Goal: Use online tool/utility: Utilize a website feature to perform a specific function

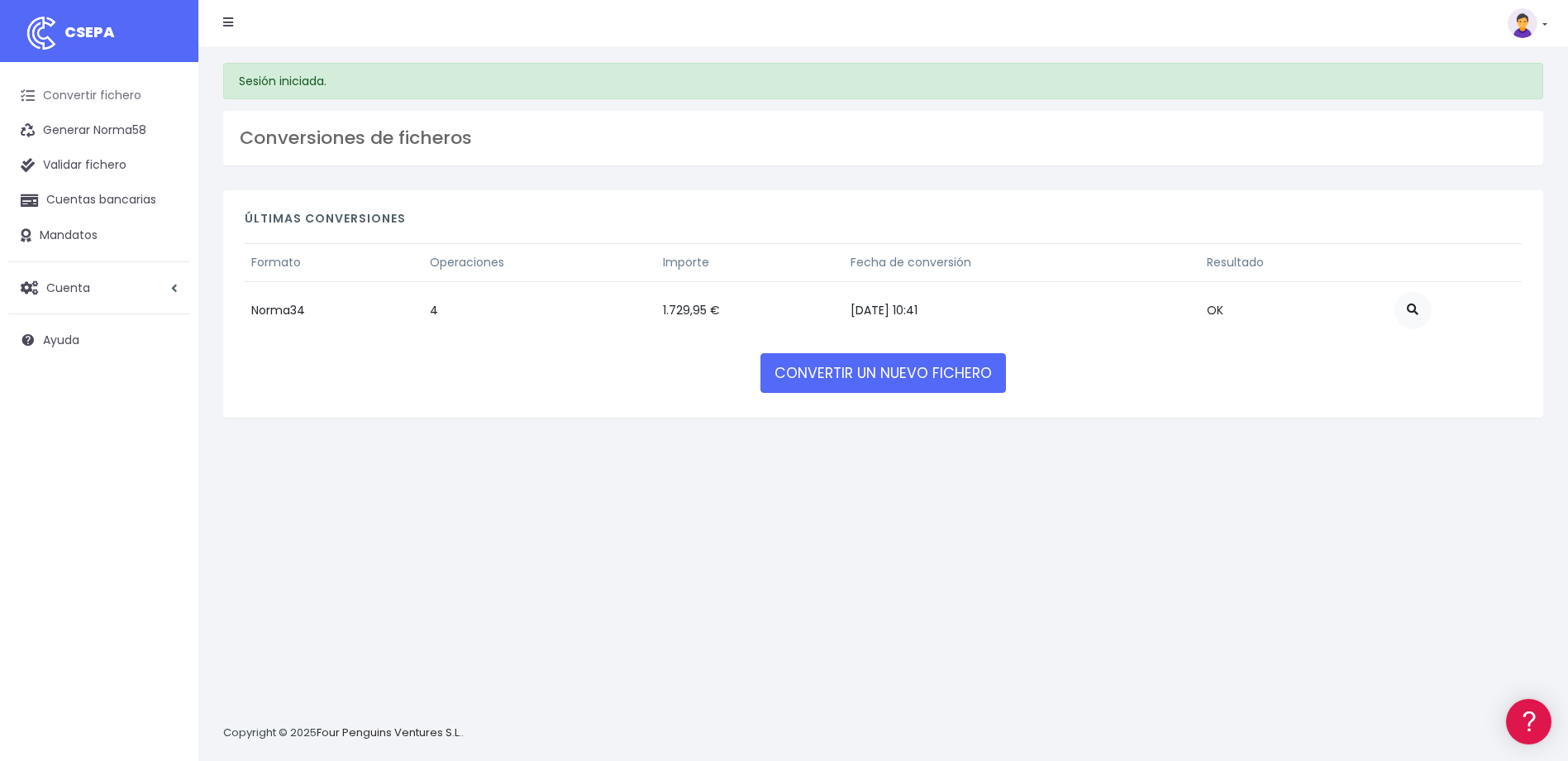
click at [104, 98] on link "Convertir fichero" at bounding box center [99, 96] width 182 height 35
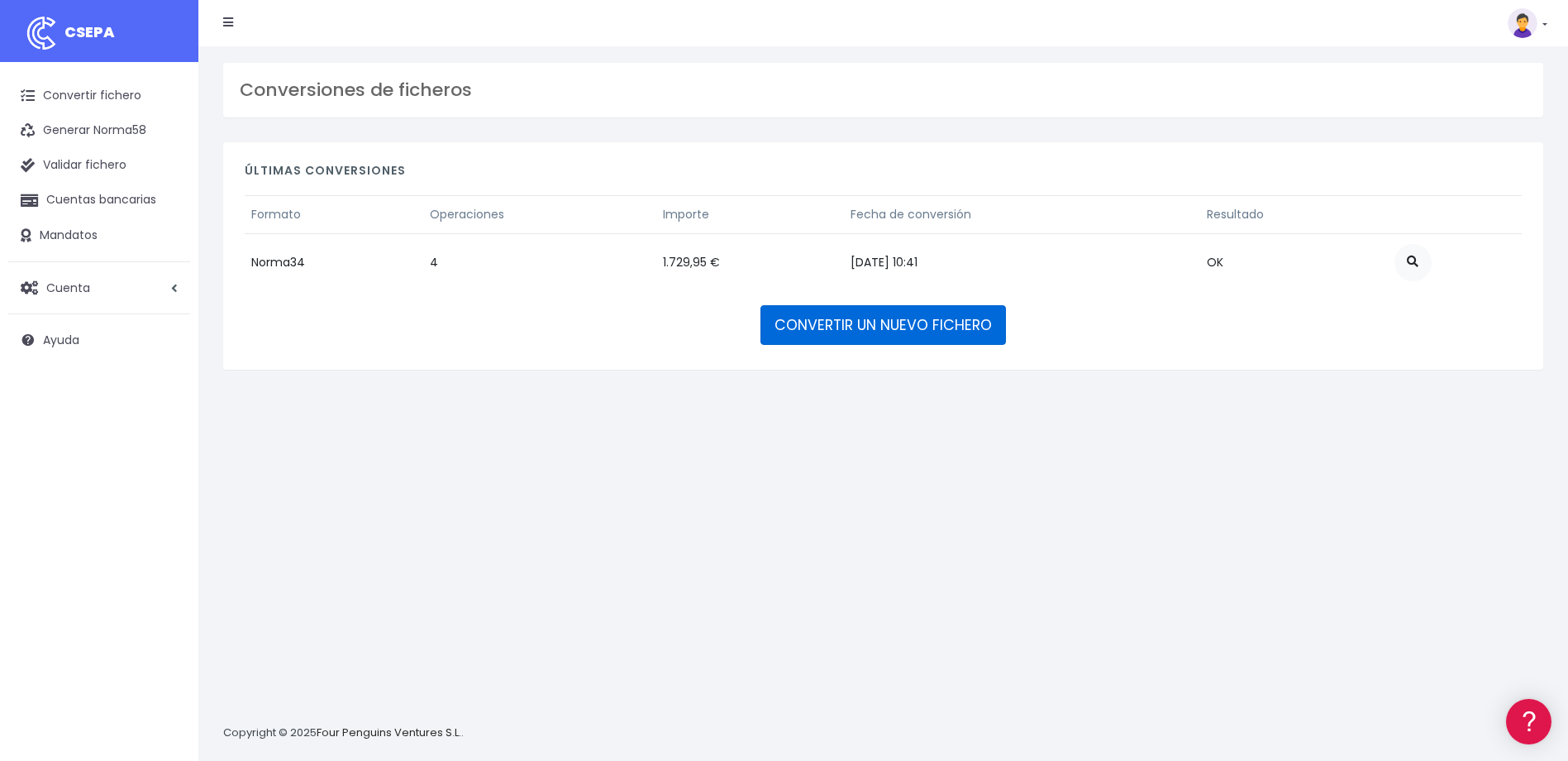
click at [884, 323] on link "CONVERTIR UN NUEVO FICHERO" at bounding box center [883, 325] width 246 height 40
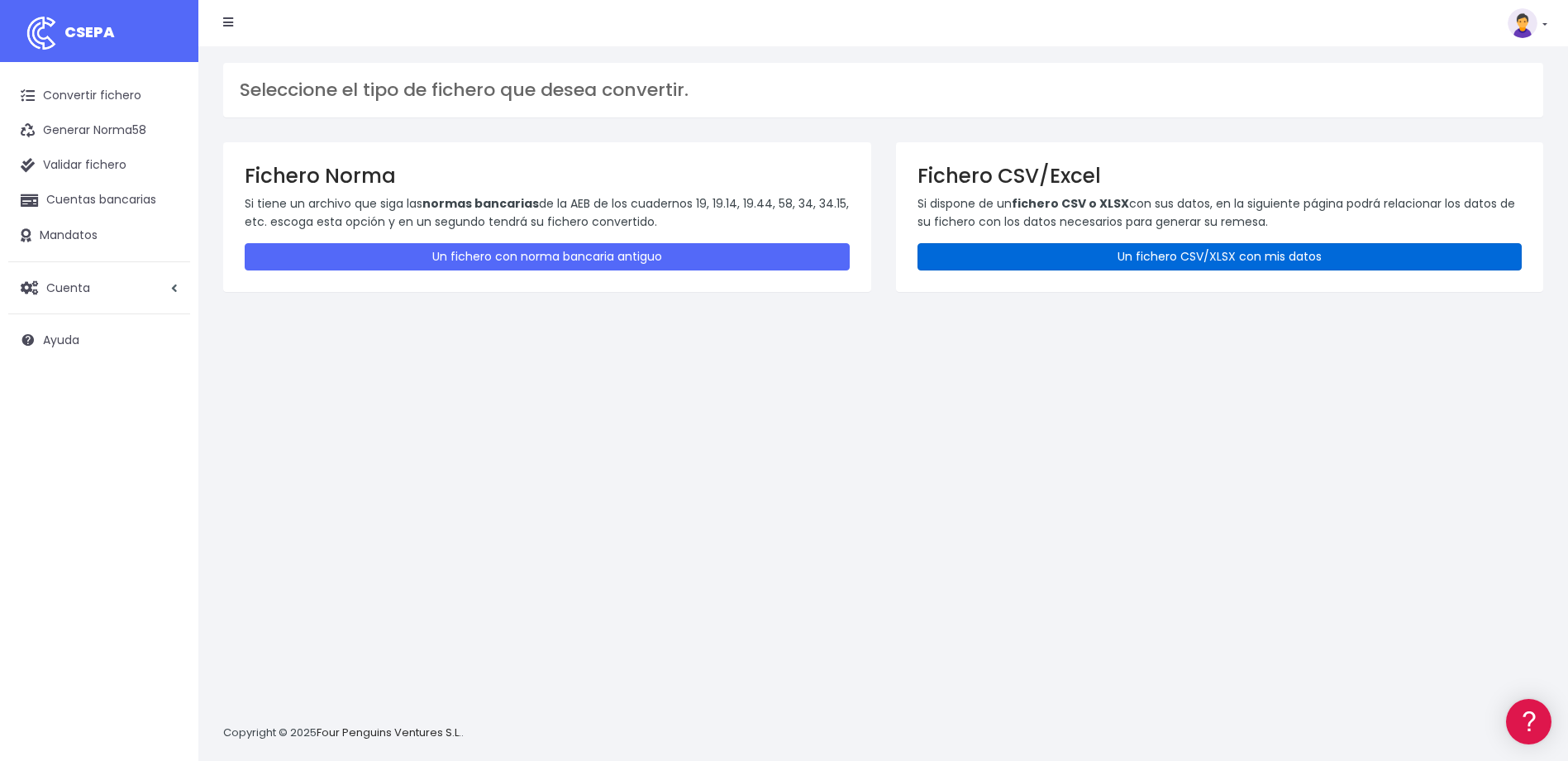
click at [1117, 256] on link "Un fichero CSV/XLSX con mis datos" at bounding box center [1220, 257] width 605 height 28
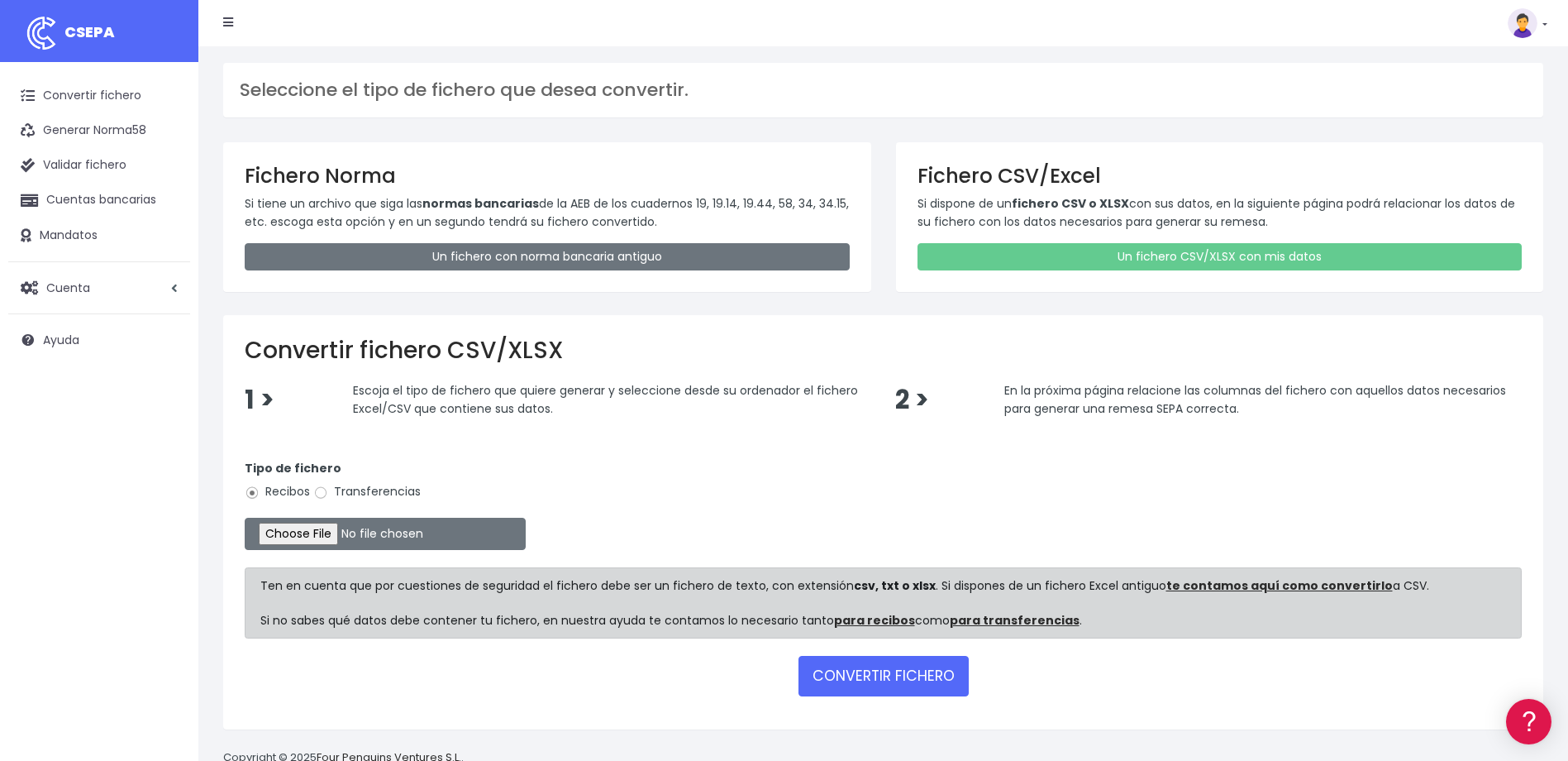
click at [353, 486] on label "Transferencias" at bounding box center [367, 491] width 107 height 18
click at [328, 486] on input "Transferencias" at bounding box center [321, 493] width 15 height 15
radio input "true"
click at [340, 533] on input "file" at bounding box center [385, 533] width 281 height 33
click at [304, 534] on input "file" at bounding box center [385, 533] width 281 height 33
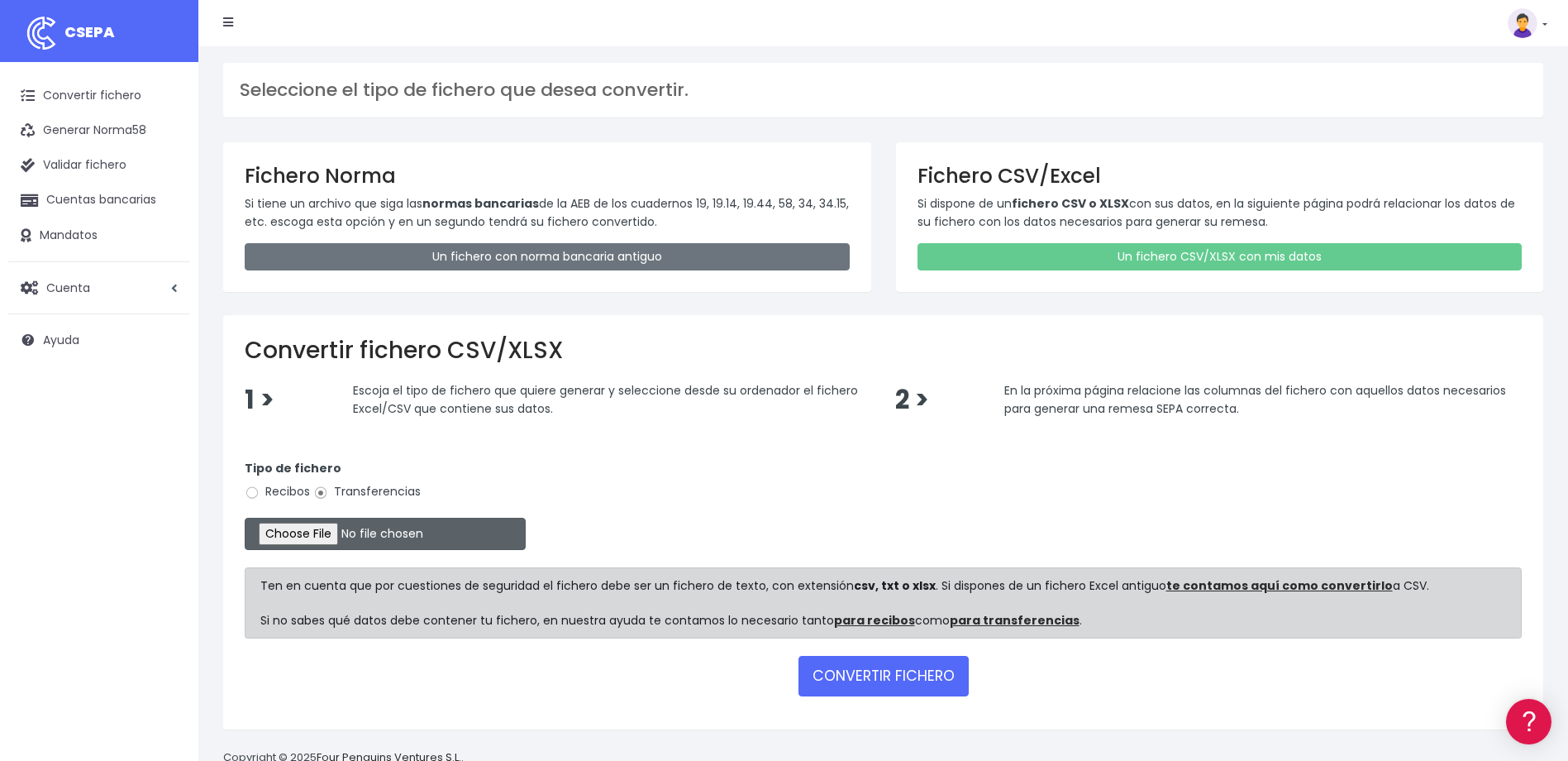
type input "C:\fakepath\2025.09.10_0535_W2MCorporateSLU.csv"
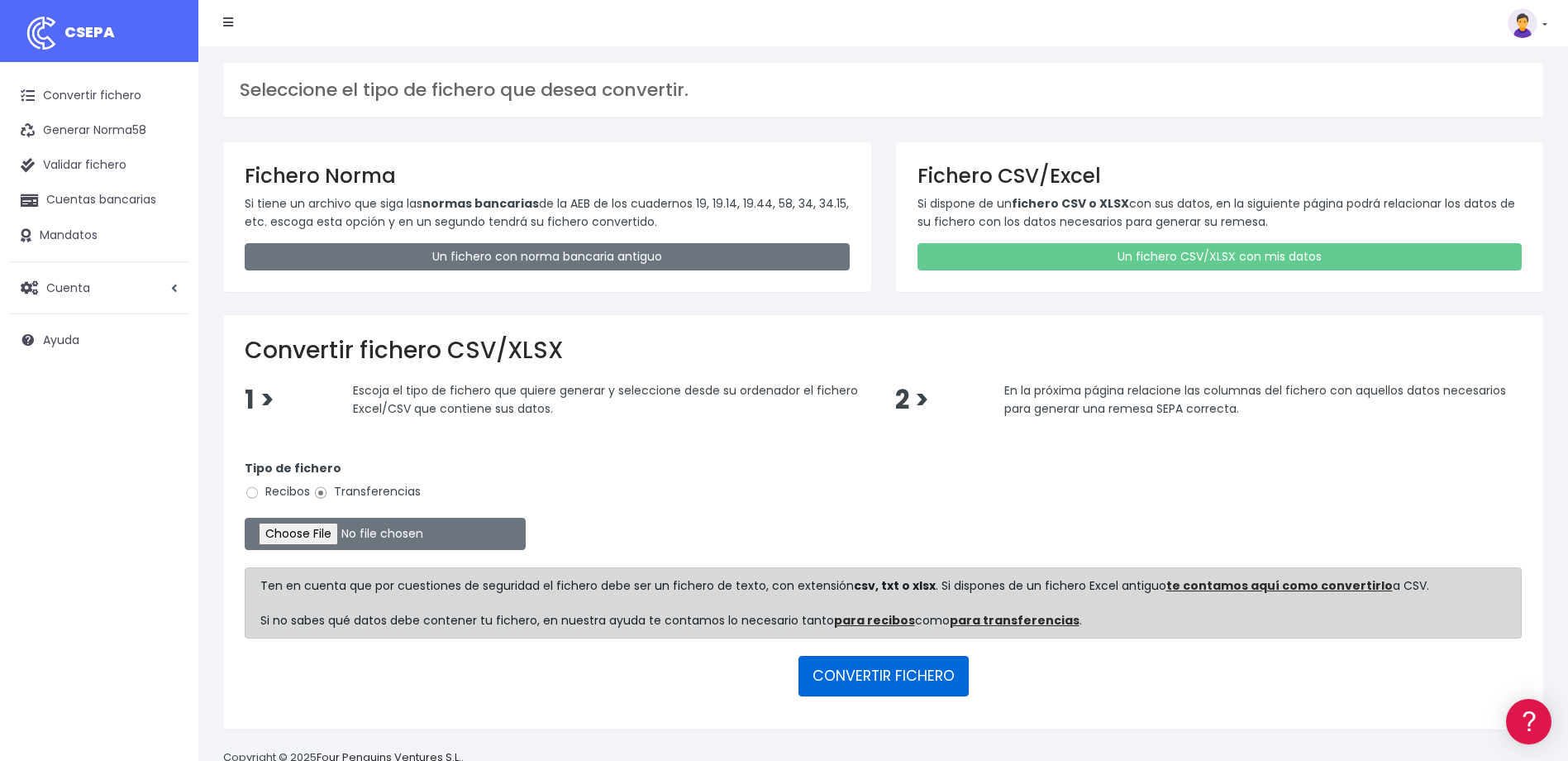
click at [906, 673] on button "CONVERTIR FICHERO" at bounding box center [883, 676] width 170 height 40
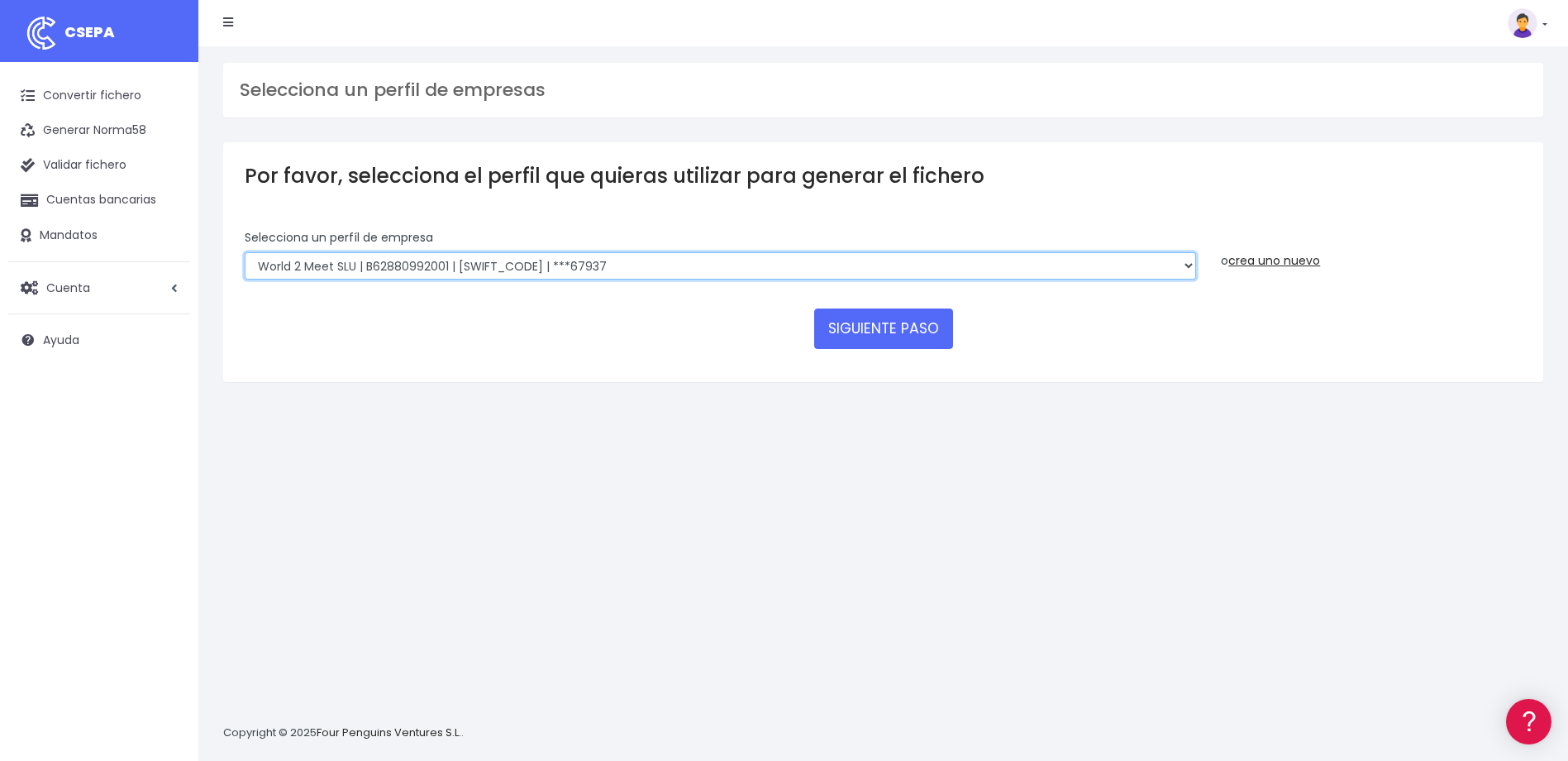
click at [606, 264] on select "WORLD2MEET,S.L.U | b62880992 | [SWIFT_CODE] | ***97721 World 2 Meet SLU | B6288…" at bounding box center [721, 267] width 951 height 28
select select "649"
click at [245, 253] on select "WORLD2MEET,S.L.U | b62880992 | [SWIFT_CODE] | ***97721 World 2 Meet SLU | B6288…" at bounding box center [721, 267] width 951 height 28
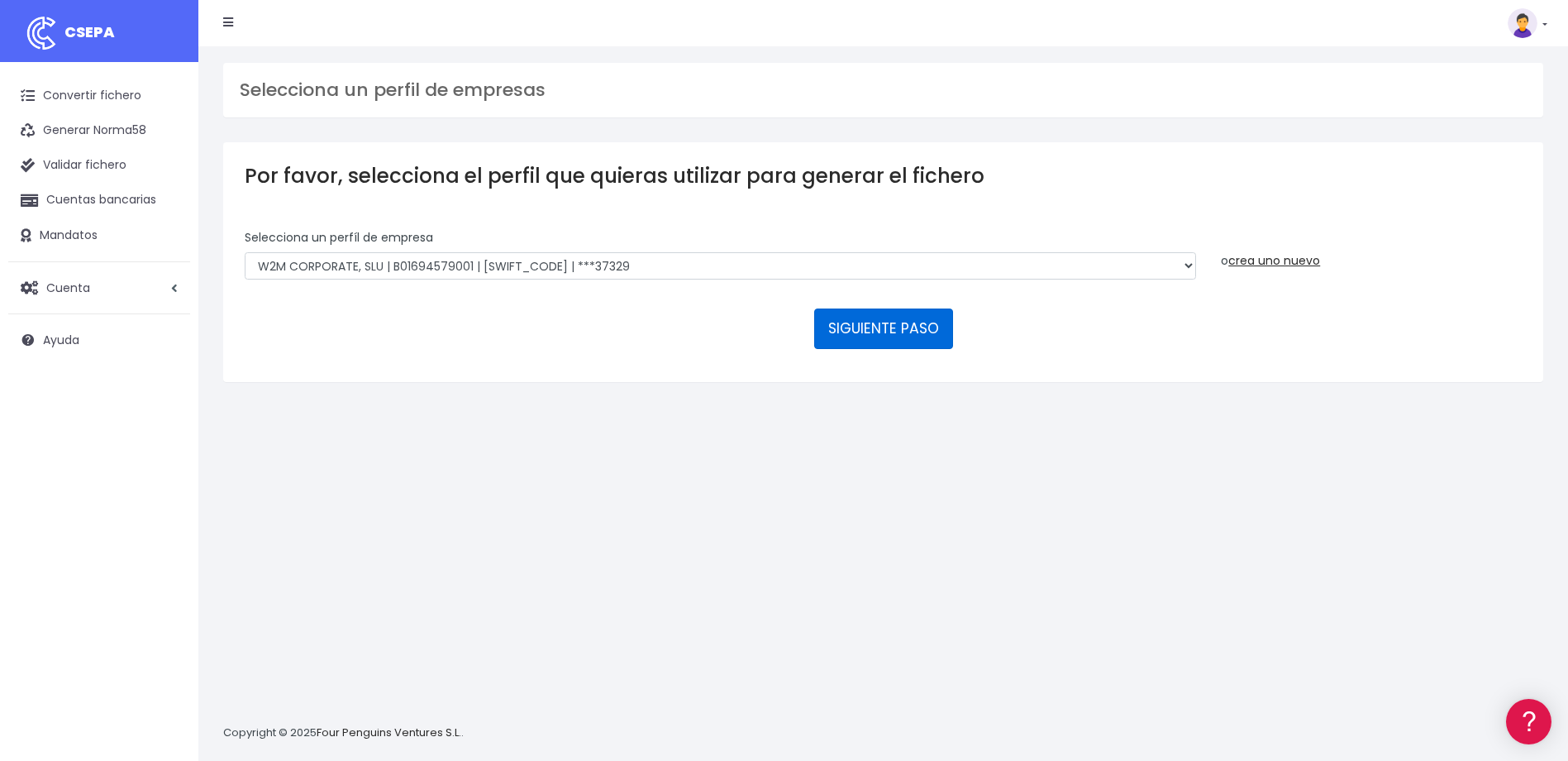
click at [929, 331] on button "SIGUIENTE PASO" at bounding box center [883, 328] width 139 height 40
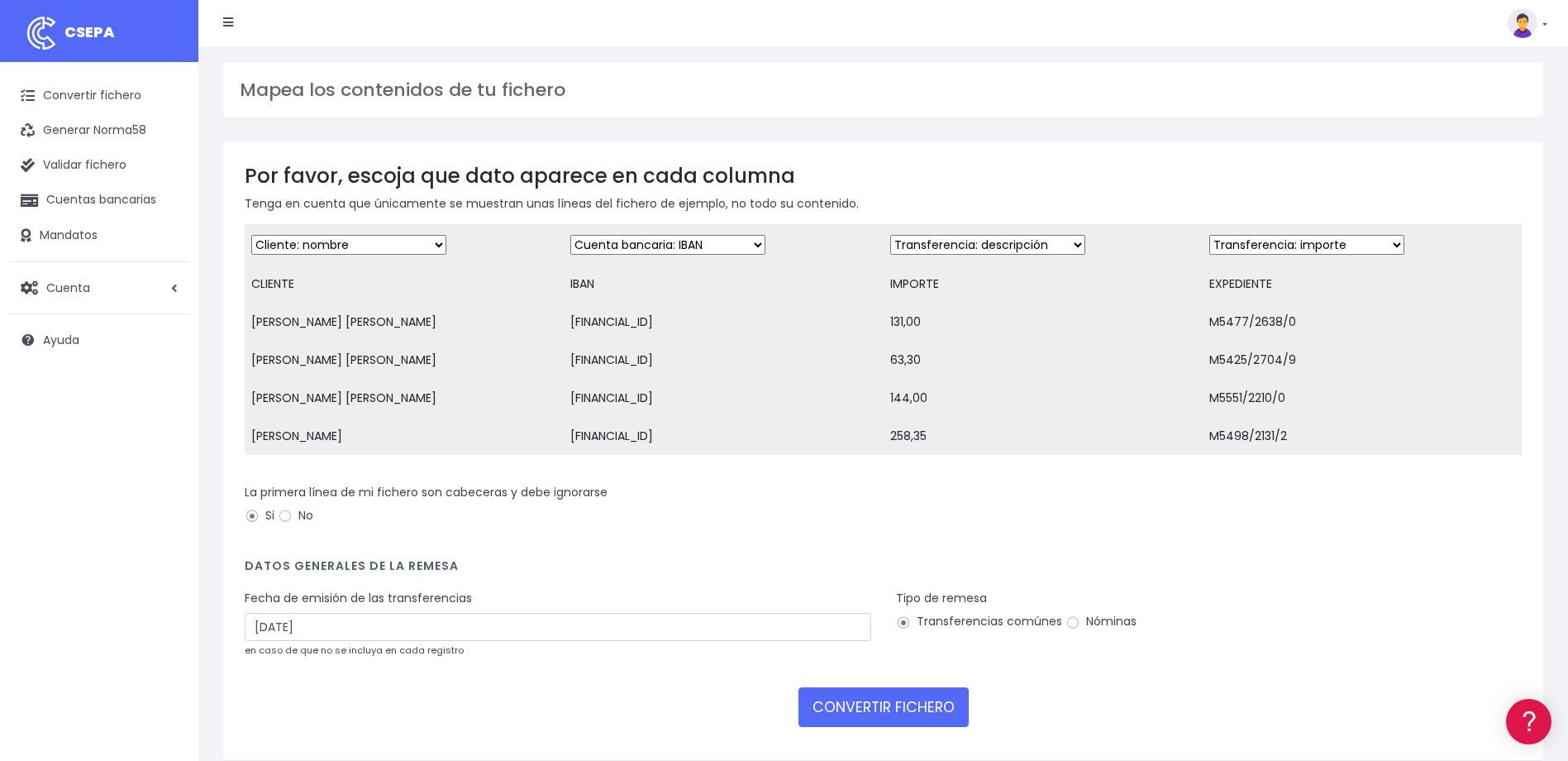
click at [1002, 248] on select "Desechar campo Cliente: nombre Cliente: DNI Cliente: Email Cliente: referencia …" at bounding box center [987, 245] width 195 height 20
select select "amount"
click at [890, 235] on select "Desechar campo Cliente: nombre Cliente: DNI Cliente: Email Cliente: referencia …" at bounding box center [987, 245] width 195 height 20
click at [1356, 246] on select "Desechar campo Cliente: nombre Cliente: DNI Cliente: Email Cliente: referencia …" at bounding box center [1306, 245] width 195 height 20
select select "description"
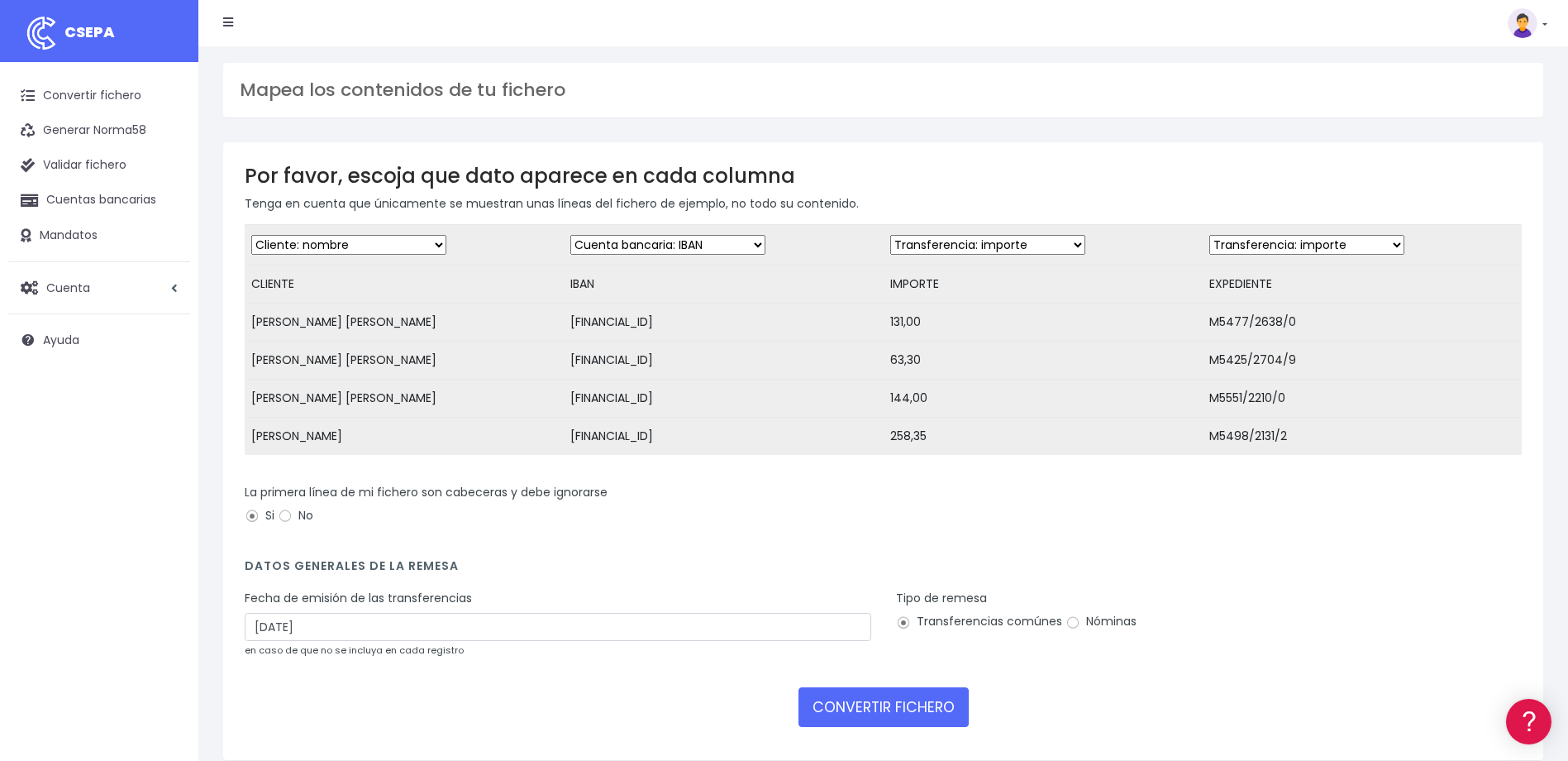
click at [1209, 235] on select "Desechar campo Cliente: nombre Cliente: DNI Cliente: Email Cliente: referencia …" at bounding box center [1306, 245] width 195 height 20
click at [333, 641] on input "12/09/2025" at bounding box center [558, 627] width 627 height 28
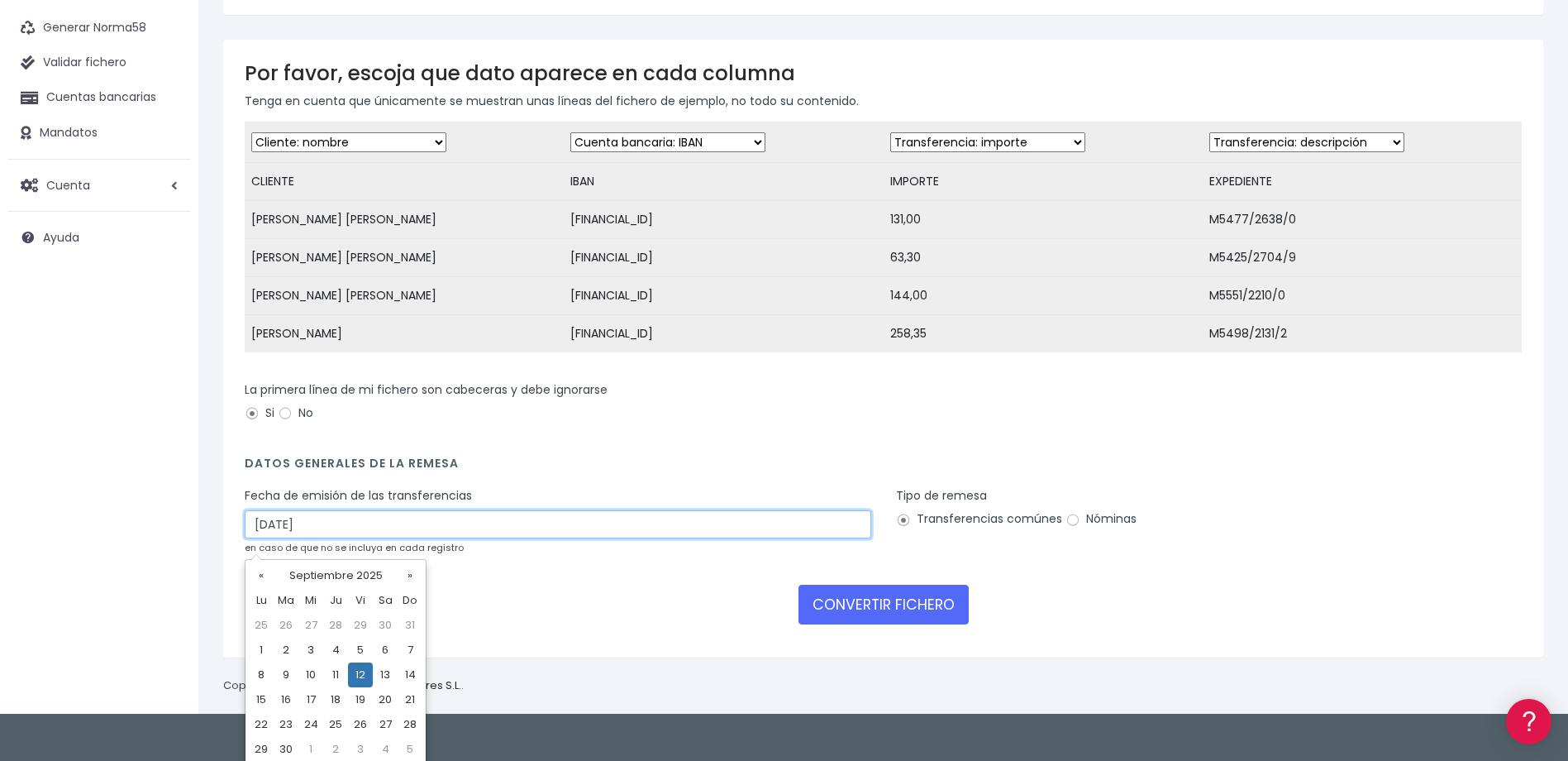
scroll to position [108, 0]
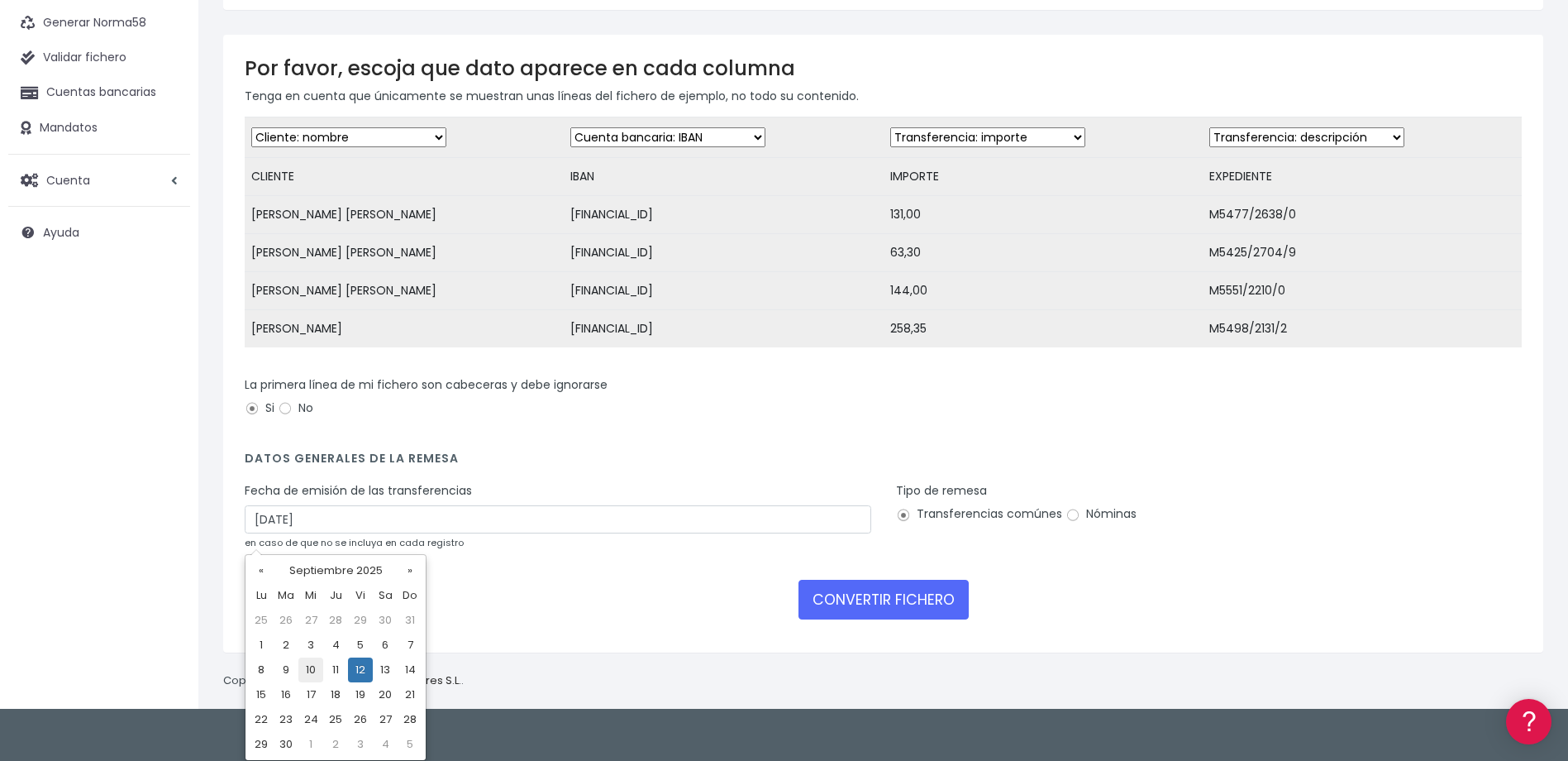
click at [313, 663] on td "10" at bounding box center [311, 670] width 25 height 25
type input "10/09/2025"
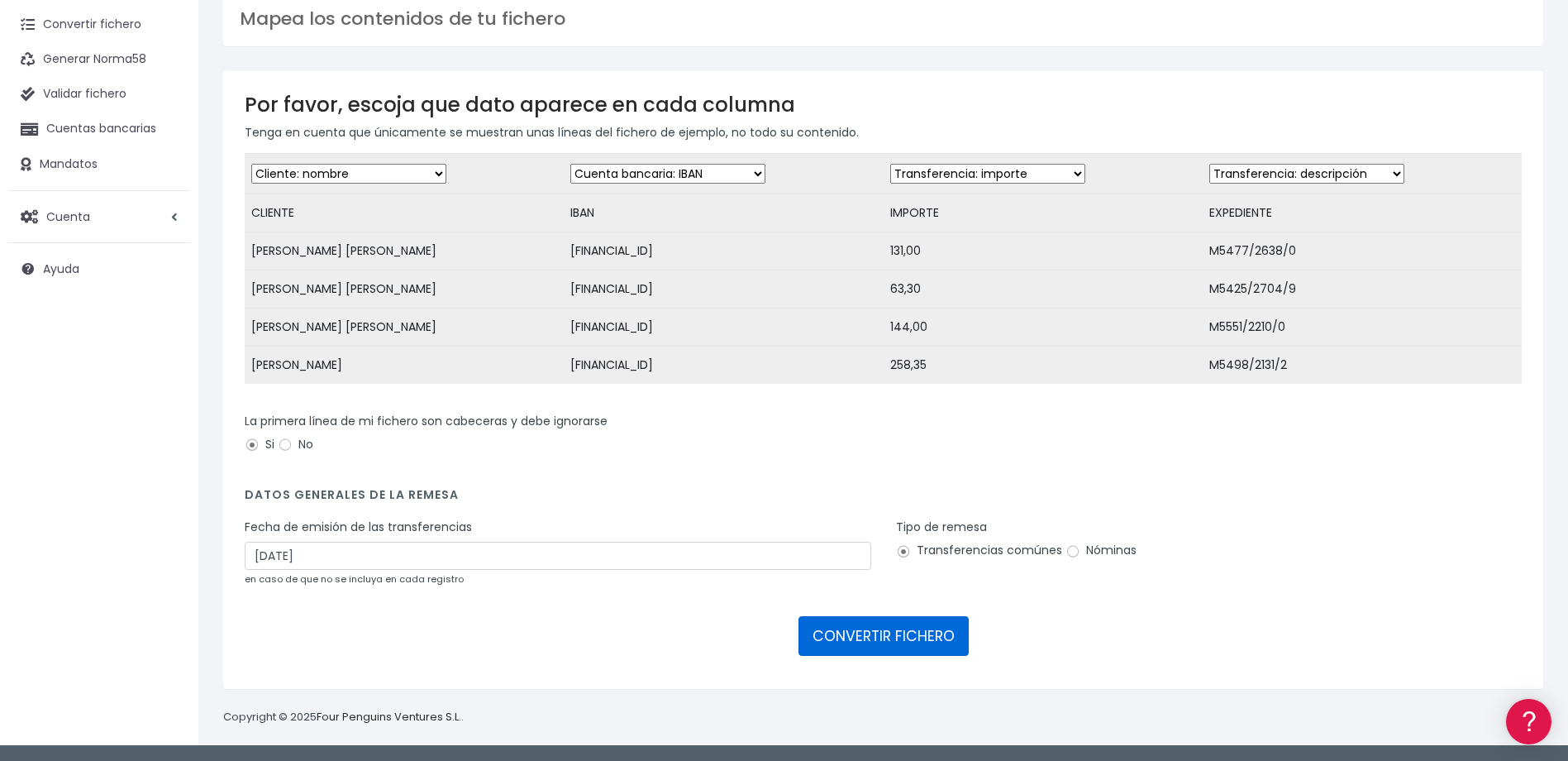
click at [921, 638] on button "CONVERTIR FICHERO" at bounding box center [883, 636] width 170 height 40
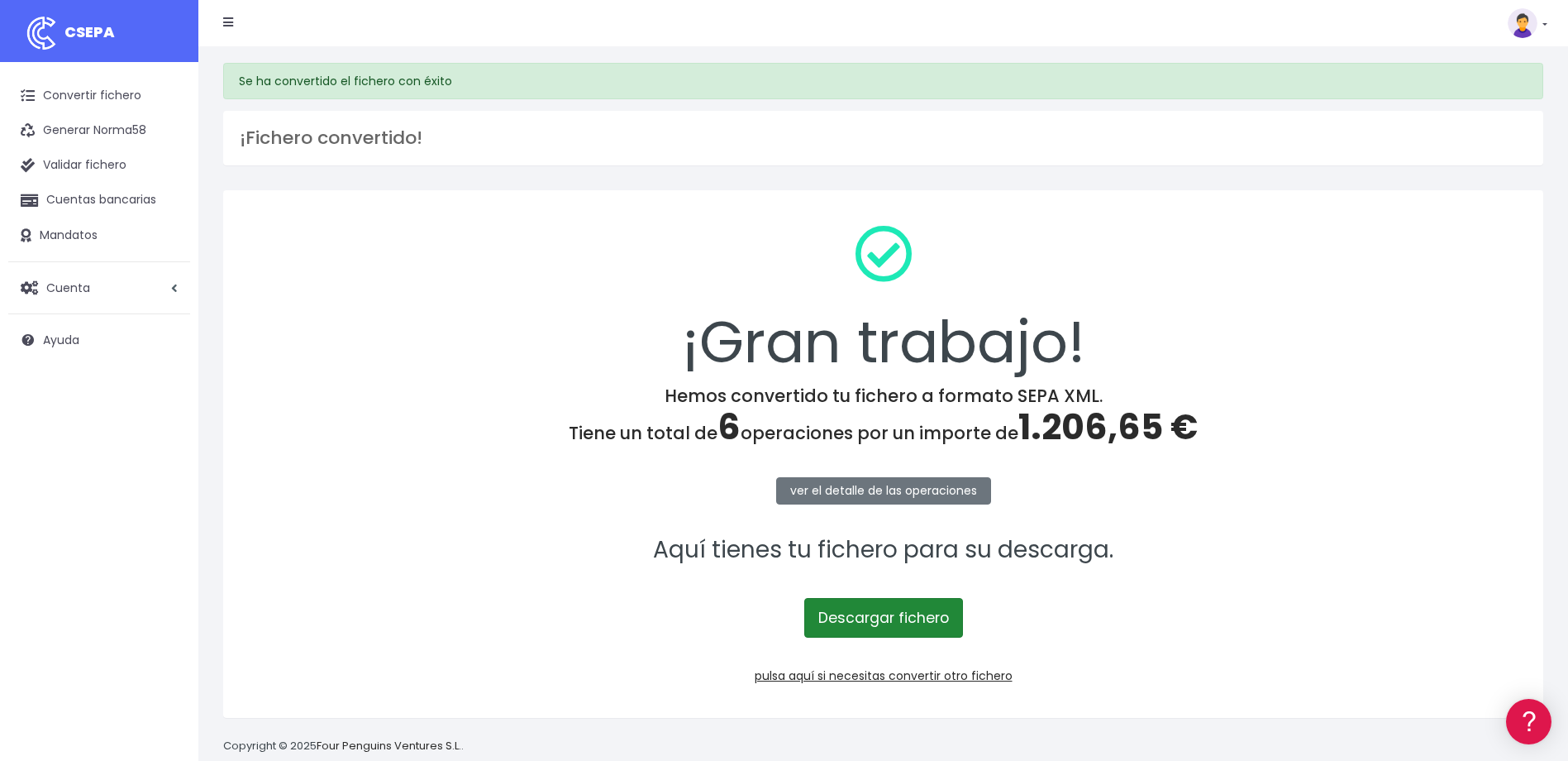
click at [921, 623] on link "Descargar fichero" at bounding box center [883, 618] width 158 height 40
click at [74, 94] on link "Convertir fichero" at bounding box center [99, 96] width 182 height 35
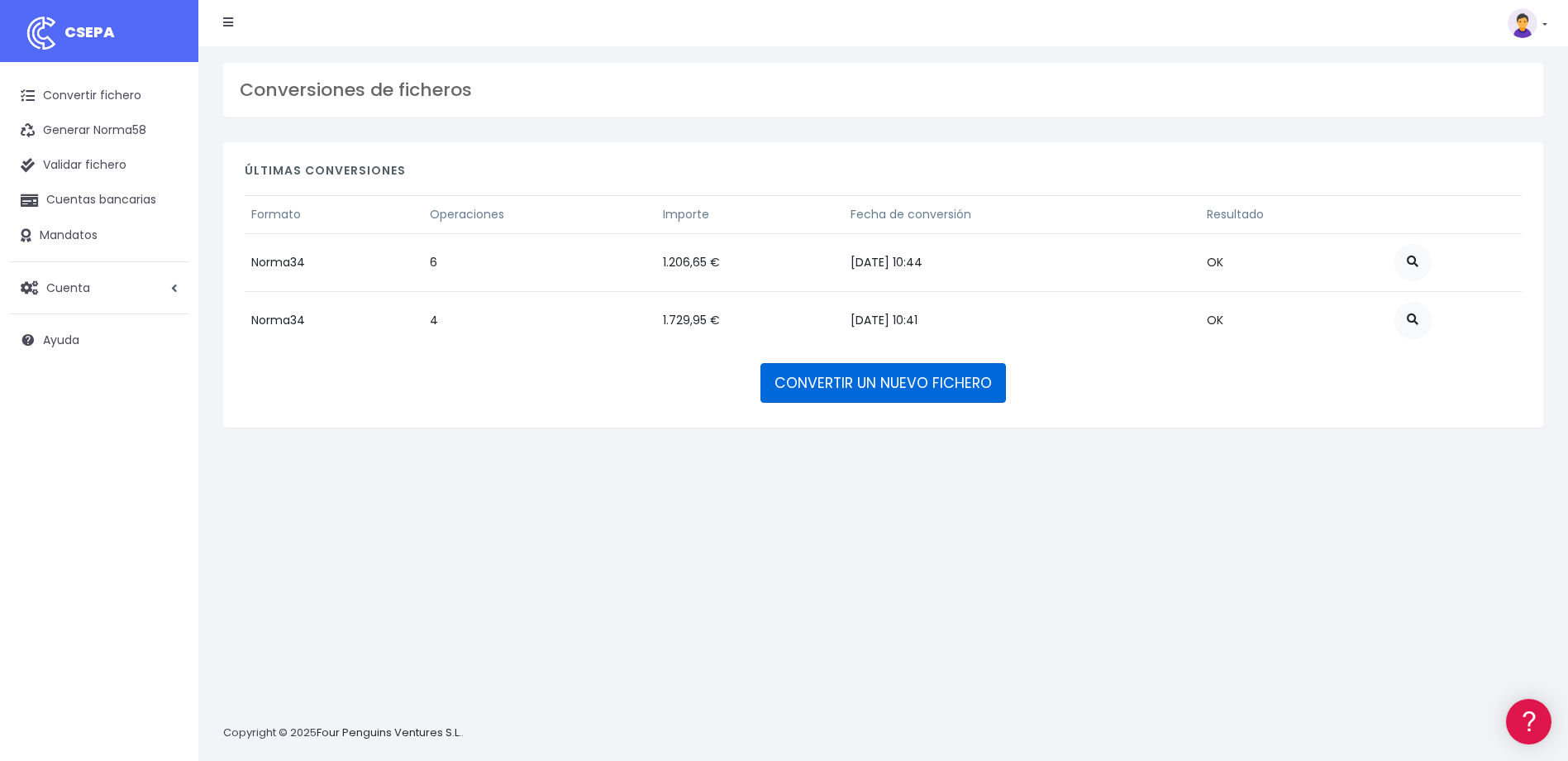
click at [904, 388] on link "CONVERTIR UN NUEVO FICHERO" at bounding box center [883, 383] width 246 height 40
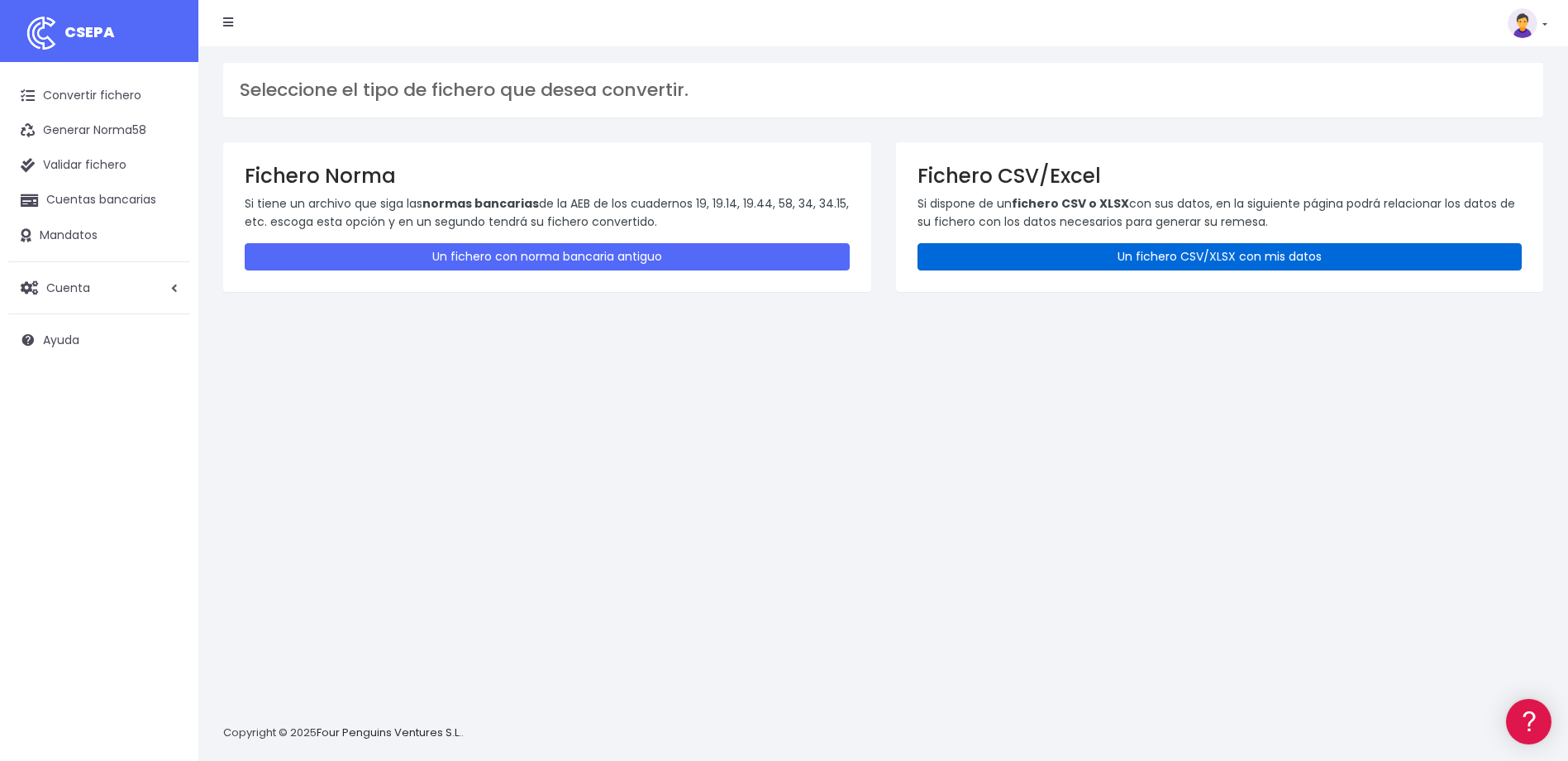
click at [1083, 257] on link "Un fichero CSV/XLSX con mis datos" at bounding box center [1220, 257] width 605 height 28
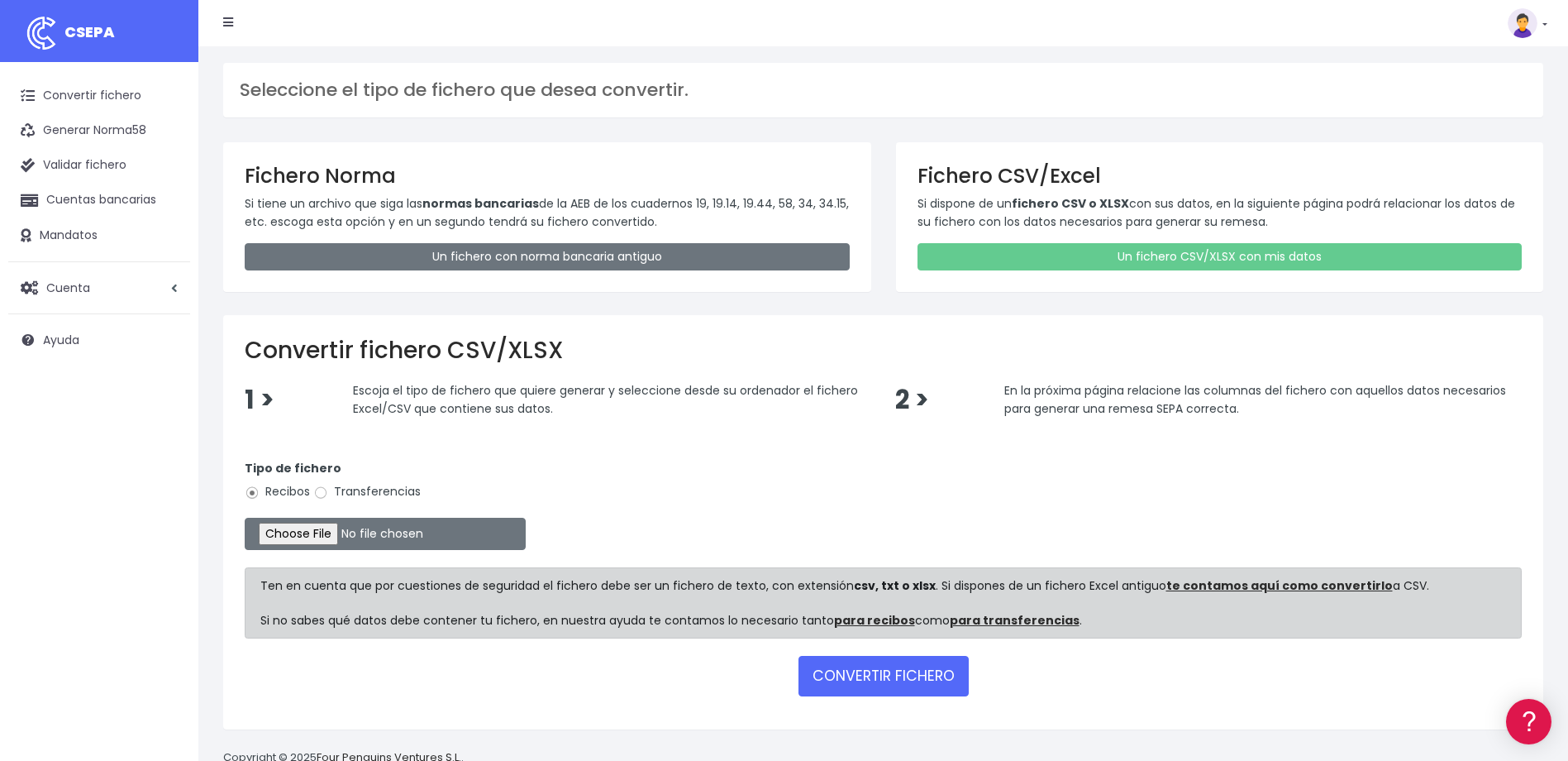
click at [330, 493] on label "Transferencias" at bounding box center [367, 491] width 107 height 18
click at [328, 493] on input "Transferencias" at bounding box center [321, 493] width 15 height 15
radio input "true"
click at [325, 532] on input "file" at bounding box center [385, 533] width 281 height 33
type input "C:\fakepath\2025.09.10_0554_ViajesW2MSA.csv"
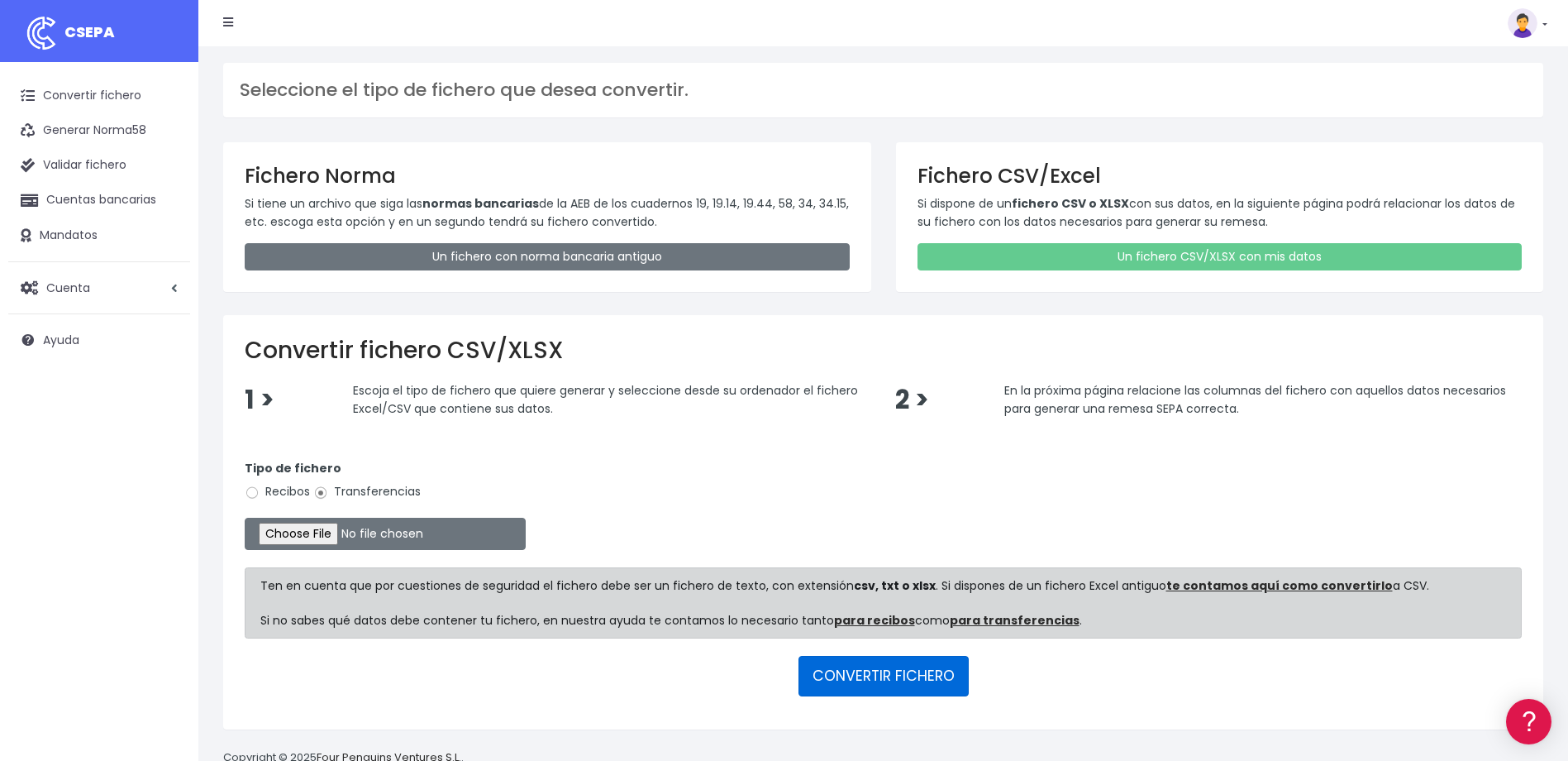
click at [925, 673] on button "CONVERTIR FICHERO" at bounding box center [883, 676] width 170 height 40
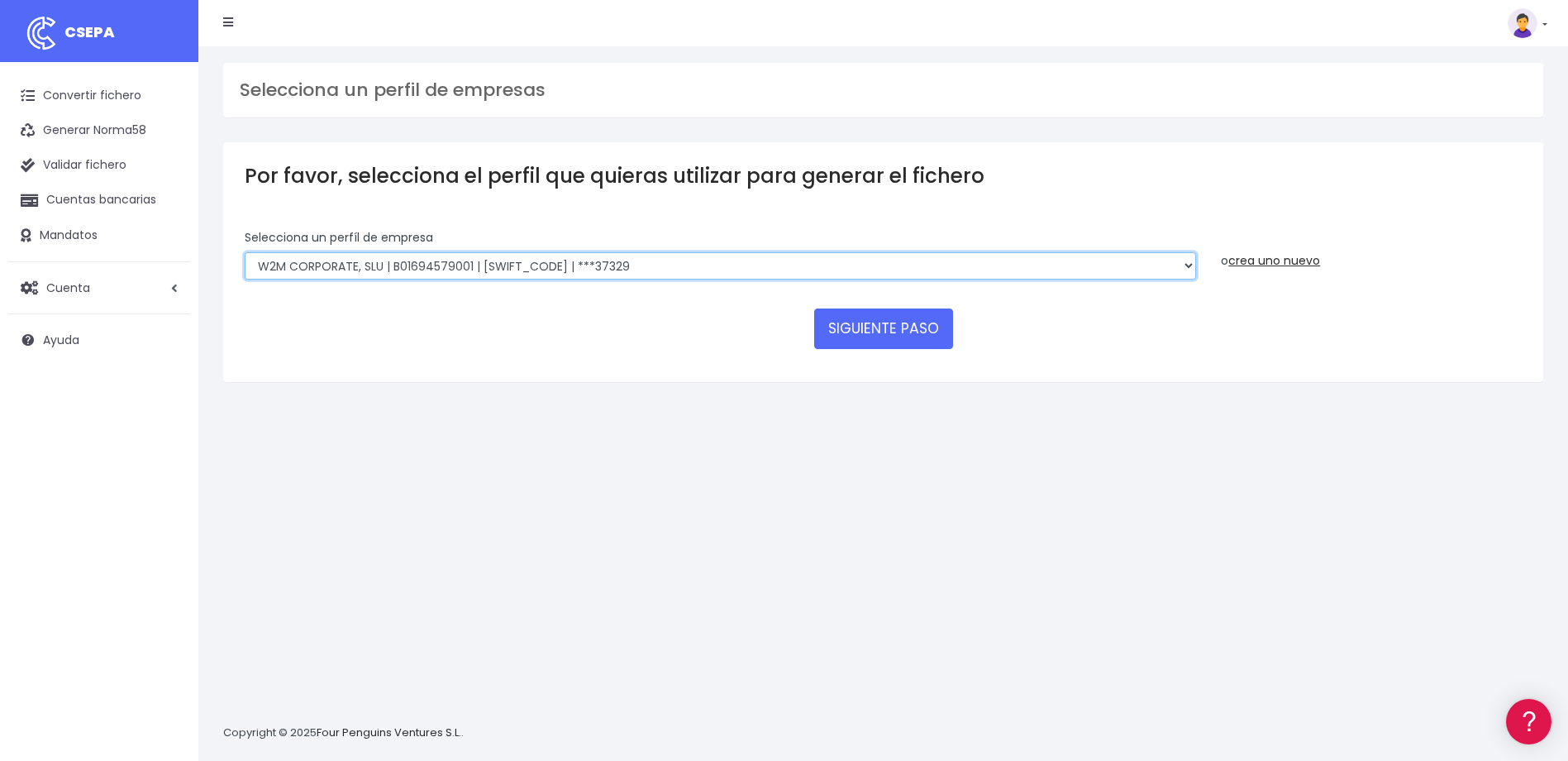
click at [689, 261] on select "WORLD2MEET,S.L.U | b62880992 | [SWIFT_CODE] | ***97721 World 2 Meet SLU | B6288…" at bounding box center [721, 267] width 951 height 28
select select "1750"
click at [245, 253] on select "WORLD2MEET,S.L.U | b62880992 | [SWIFT_CODE] | ***97721 World 2 Meet SLU | B6288…" at bounding box center [721, 267] width 951 height 28
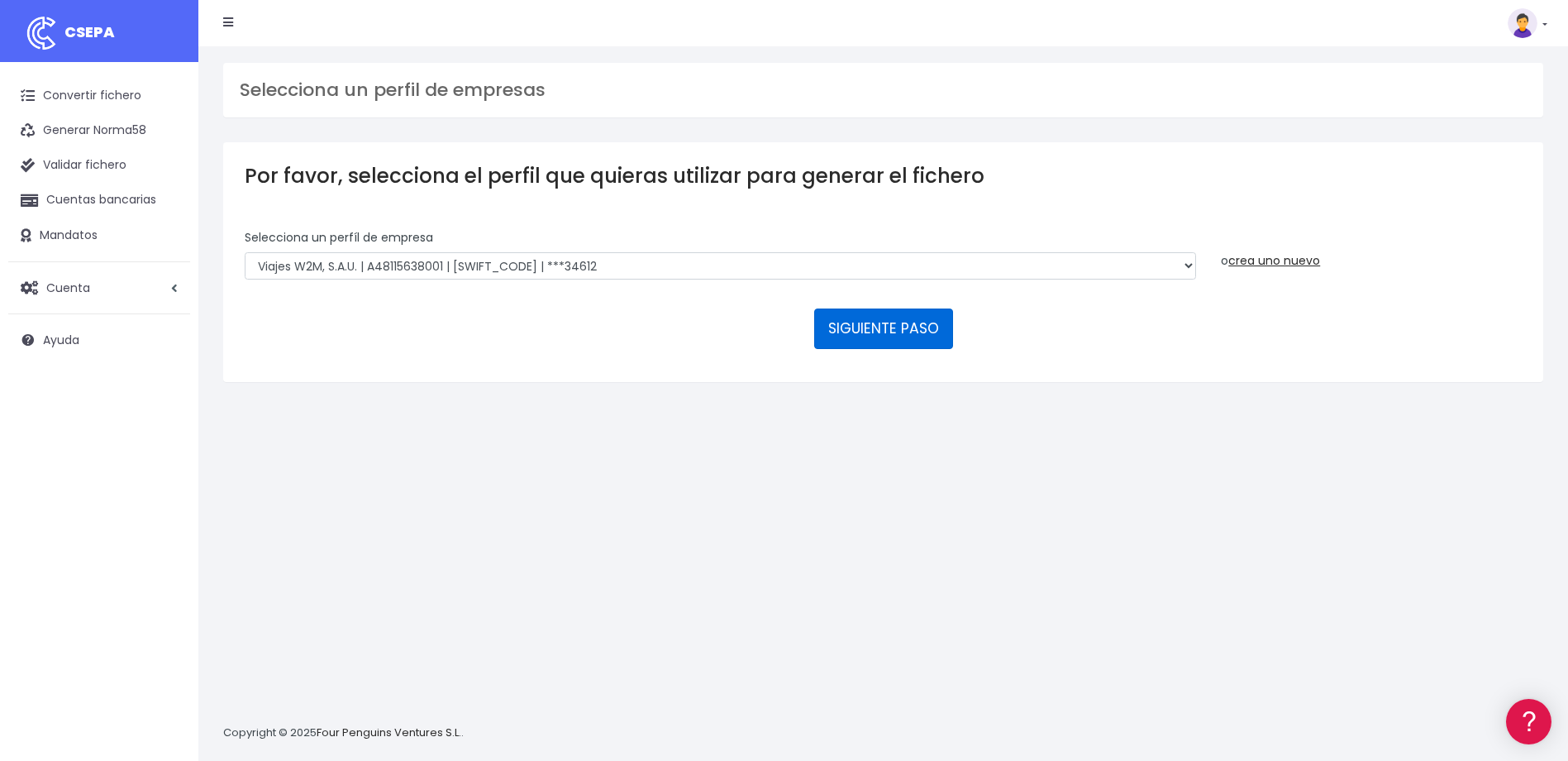
click at [881, 326] on button "SIGUIENTE PASO" at bounding box center [883, 328] width 139 height 40
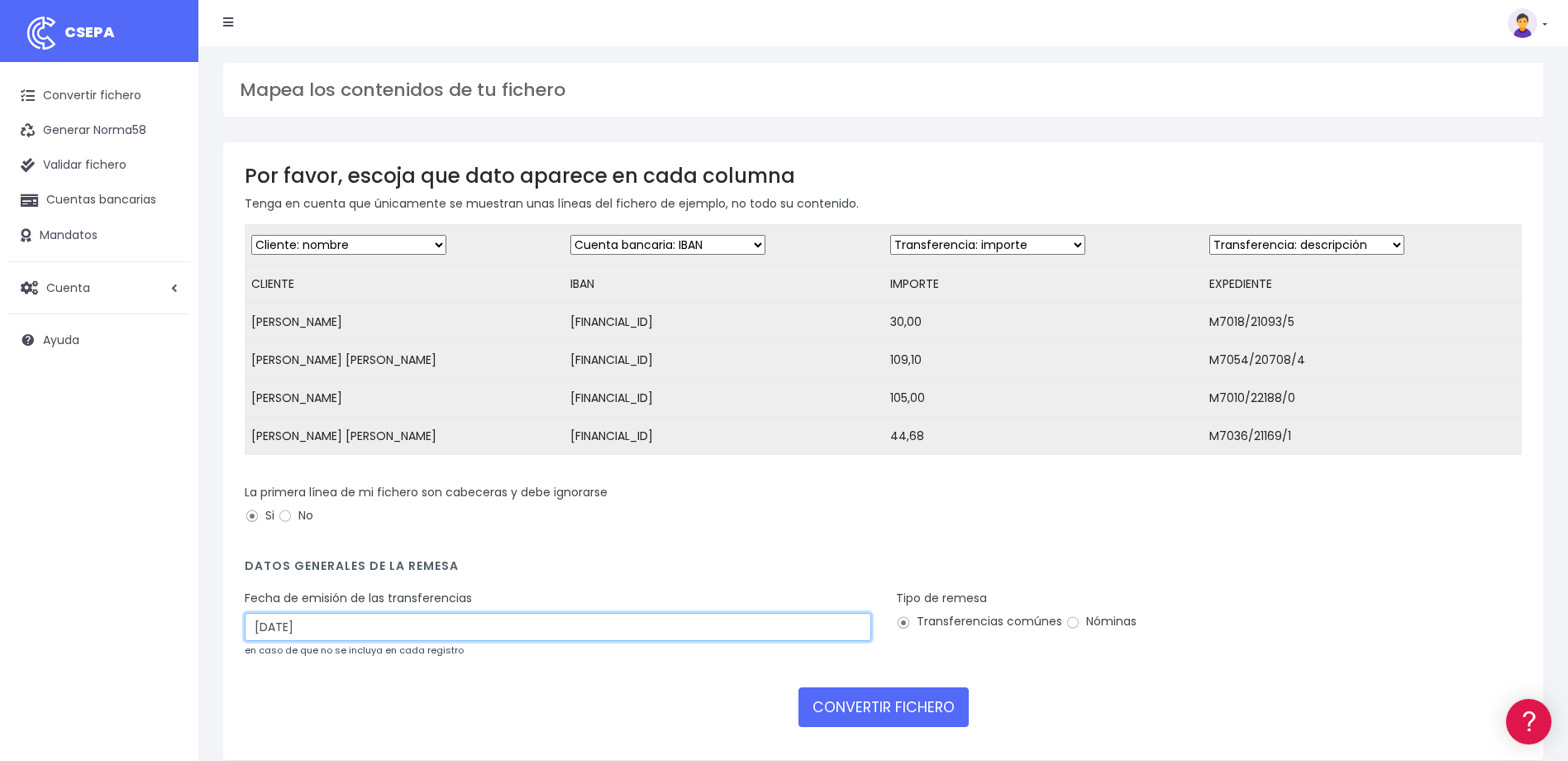
click at [345, 641] on input "12/09/2025" at bounding box center [558, 627] width 627 height 28
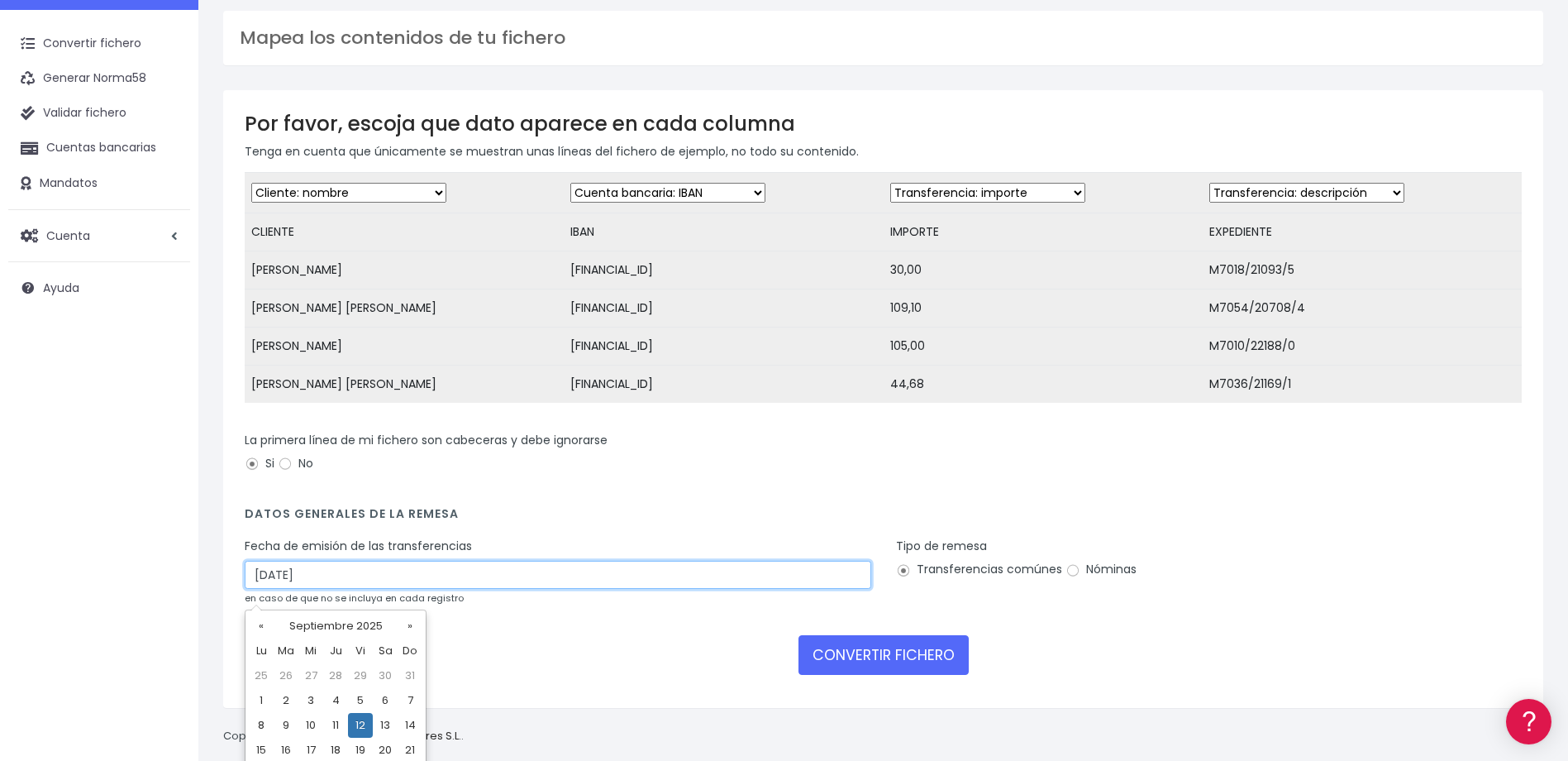
scroll to position [108, 0]
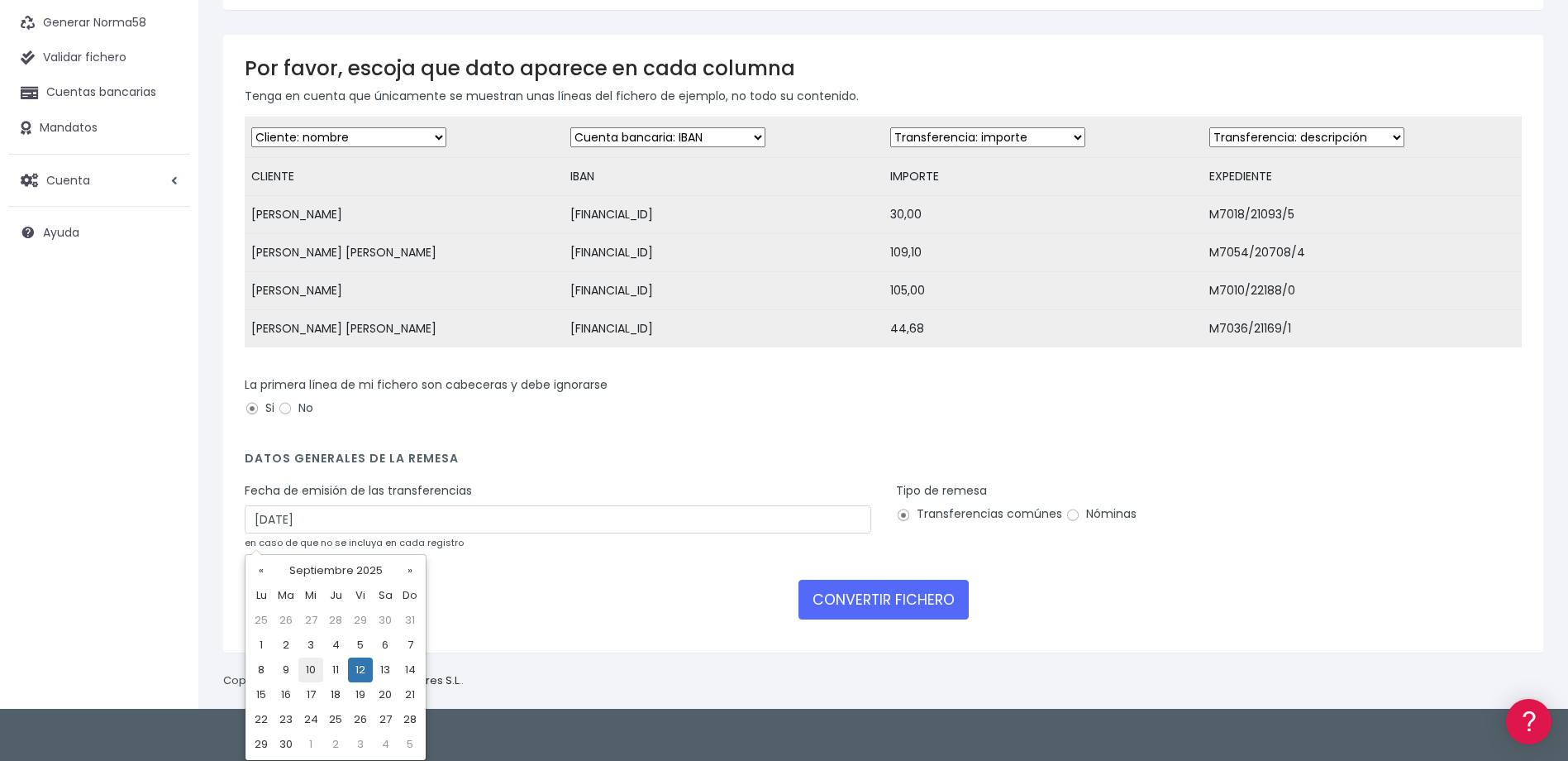
click at [314, 668] on td "10" at bounding box center [311, 670] width 25 height 25
type input "10/09/2025"
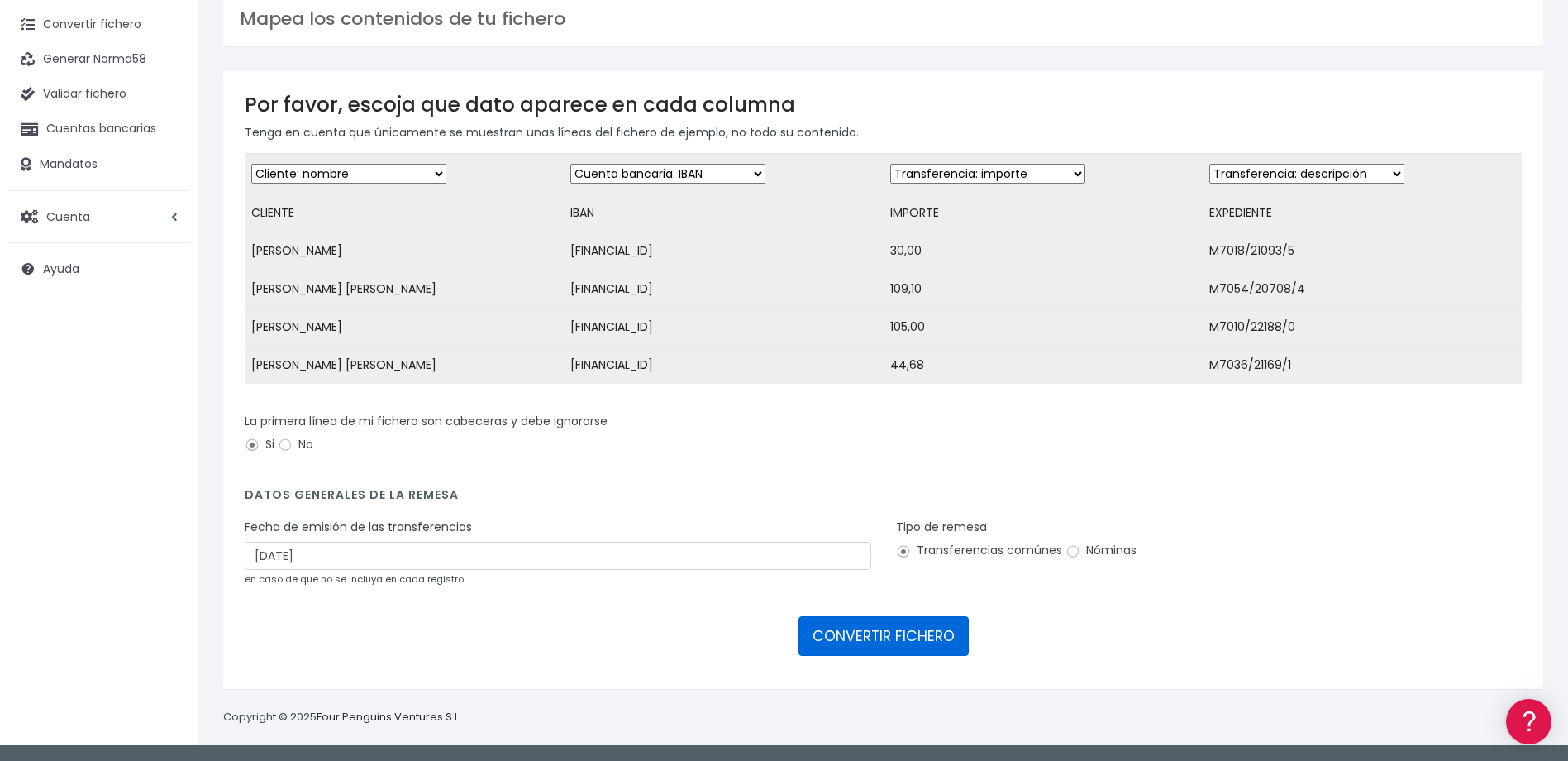
click at [887, 645] on button "CONVERTIR FICHERO" at bounding box center [883, 636] width 170 height 40
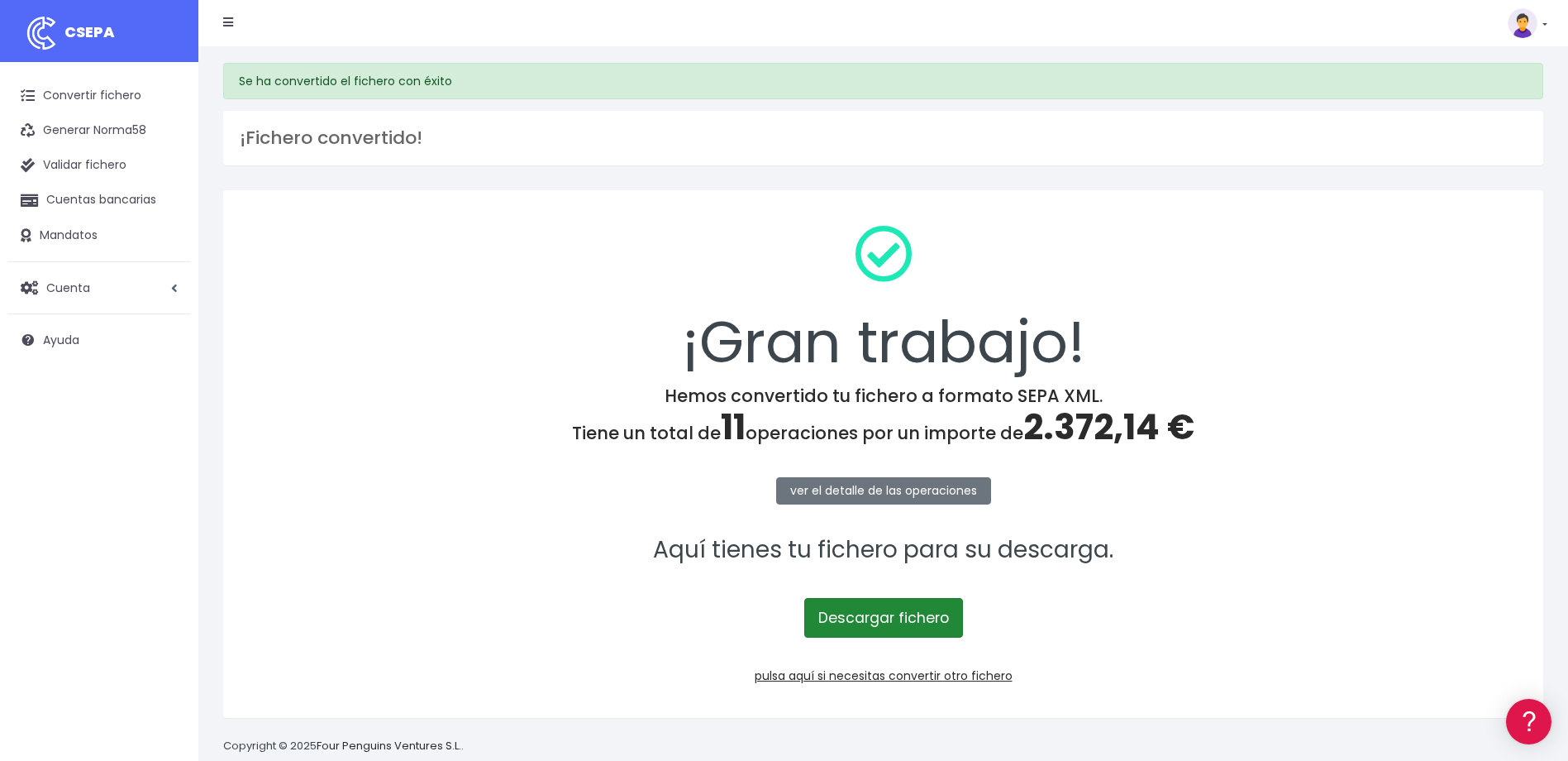
click at [911, 613] on link "Descargar fichero" at bounding box center [883, 618] width 158 height 40
click at [1540, 28] on link at bounding box center [1527, 23] width 40 height 30
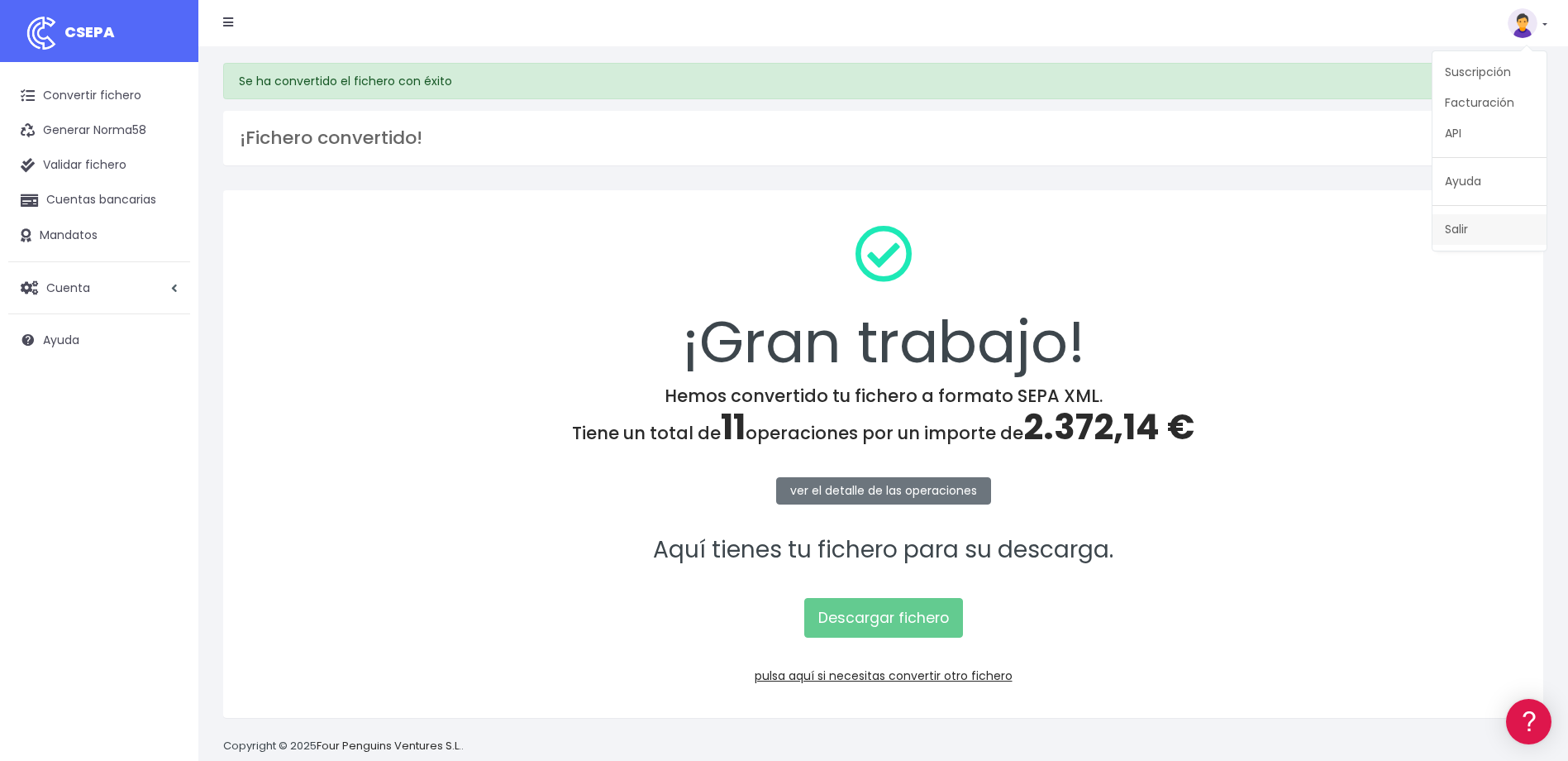
click at [1474, 229] on link "Salir" at bounding box center [1489, 229] width 114 height 31
